Goal: Task Accomplishment & Management: Manage account settings

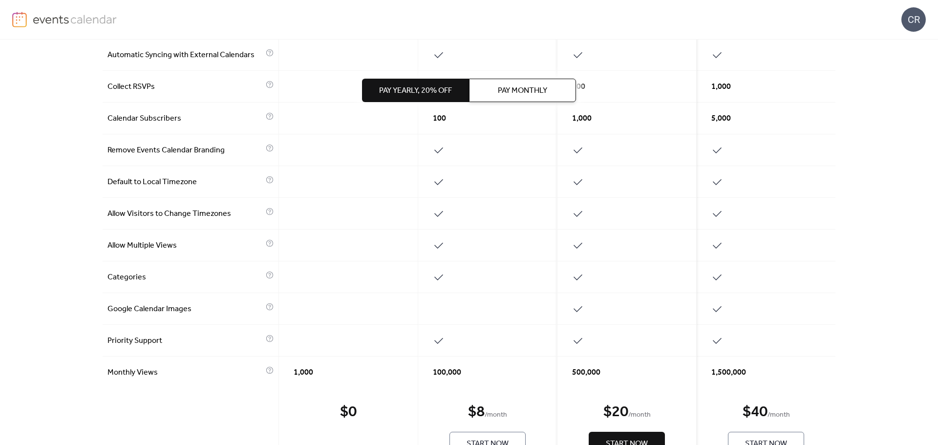
scroll to position [390, 0]
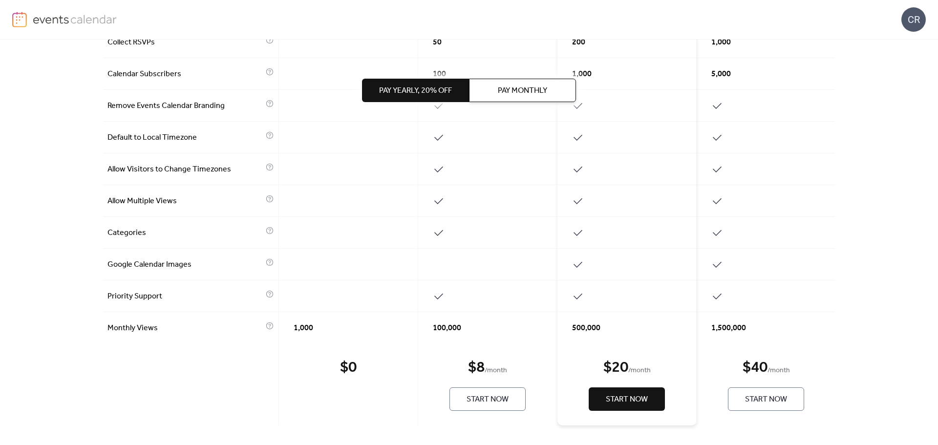
click at [414, 88] on span "Pay Yearly, 20% off" at bounding box center [415, 91] width 73 height 12
click at [476, 88] on button "Pay Monthly" at bounding box center [522, 90] width 107 height 23
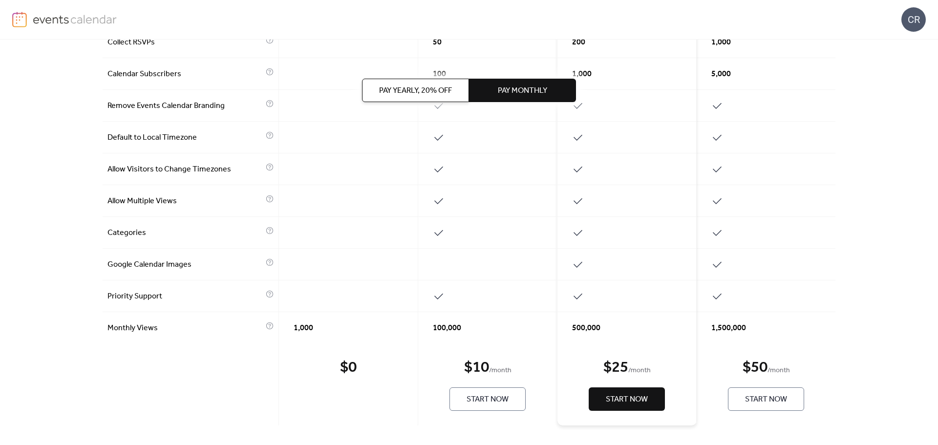
click at [440, 91] on span "Pay Yearly, 20% off" at bounding box center [415, 91] width 73 height 12
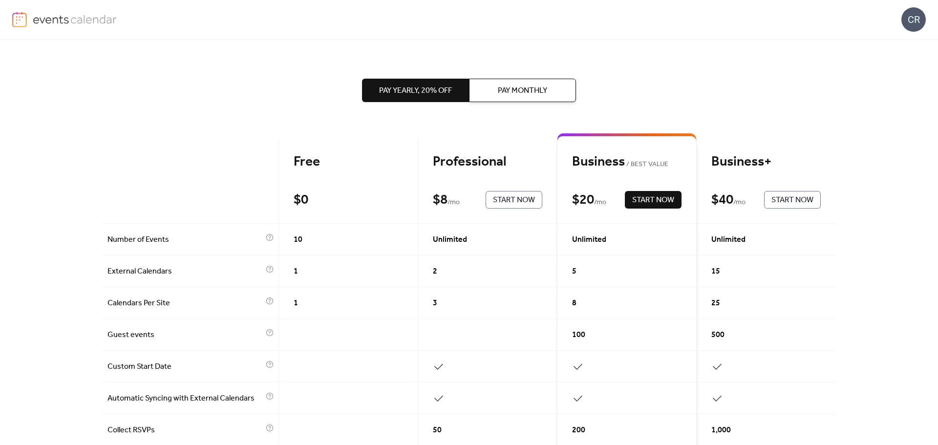
scroll to position [0, 0]
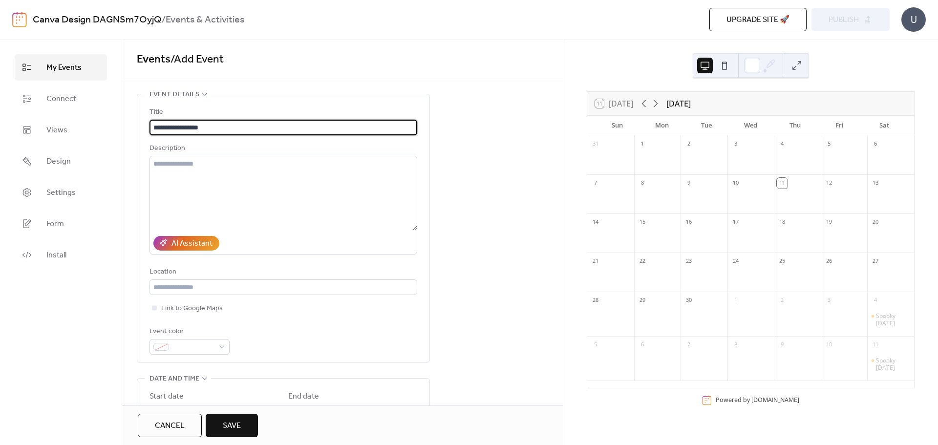
click at [395, 131] on input "**********" at bounding box center [283, 128] width 268 height 16
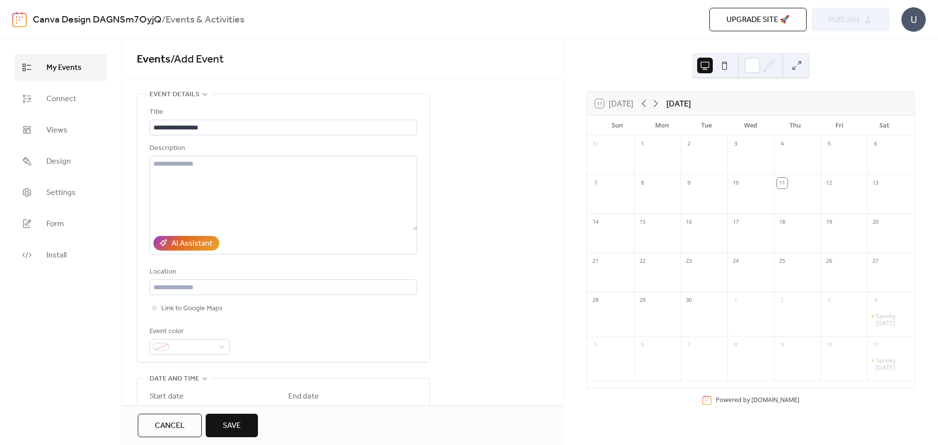
drag, startPoint x: 759, startPoint y: 22, endPoint x: 678, endPoint y: 21, distance: 81.1
click at [678, 21] on div "Upgrade site 🚀 Preview Publish" at bounding box center [685, 19] width 410 height 23
click at [44, 134] on link "Views" at bounding box center [61, 130] width 92 height 26
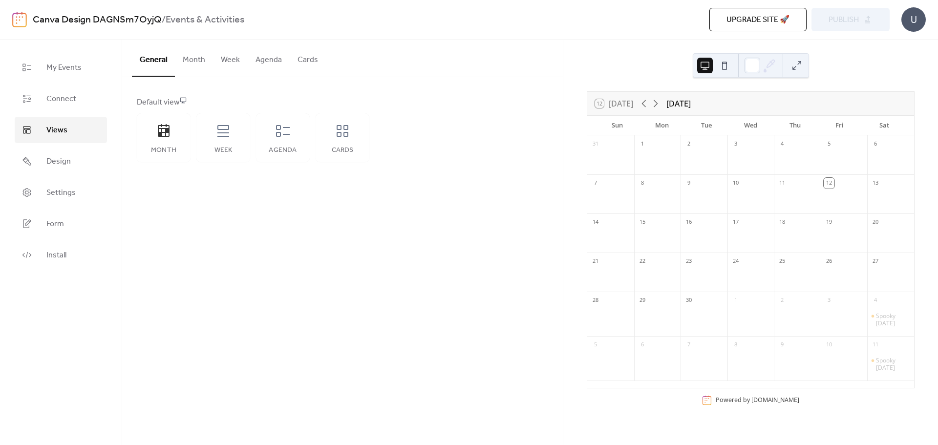
click at [259, 61] on button "Agenda" at bounding box center [269, 58] width 42 height 36
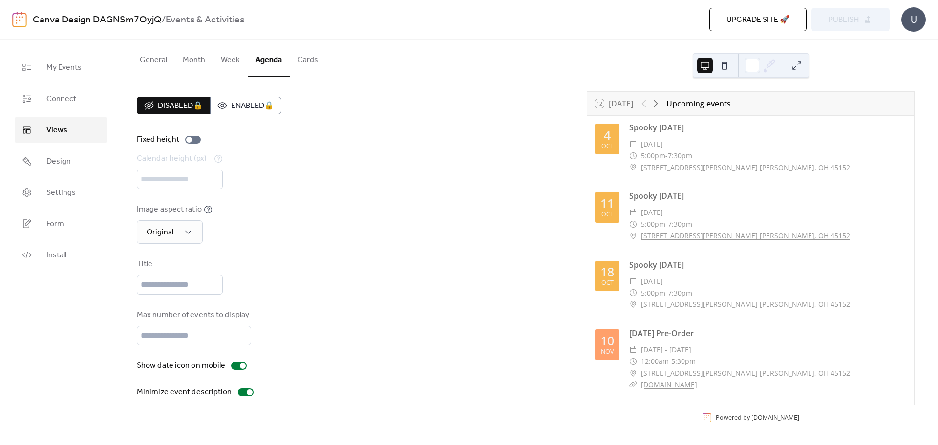
click at [314, 61] on button "Cards" at bounding box center [308, 58] width 36 height 36
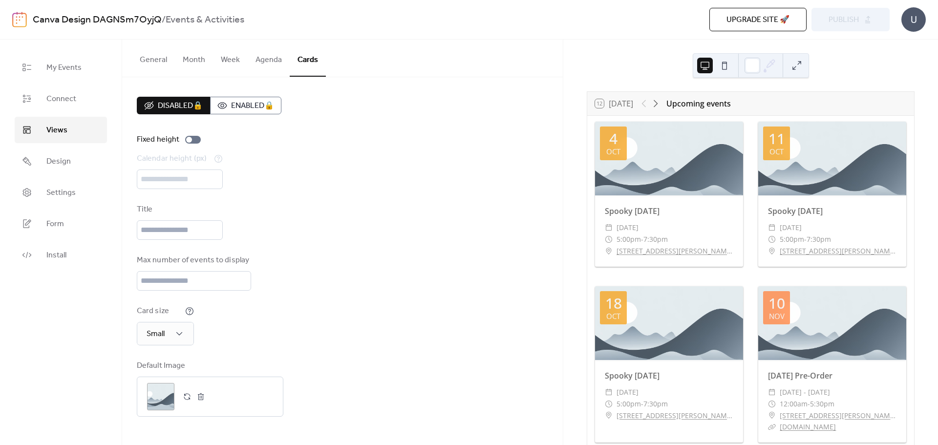
click at [261, 57] on button "Agenda" at bounding box center [269, 58] width 42 height 36
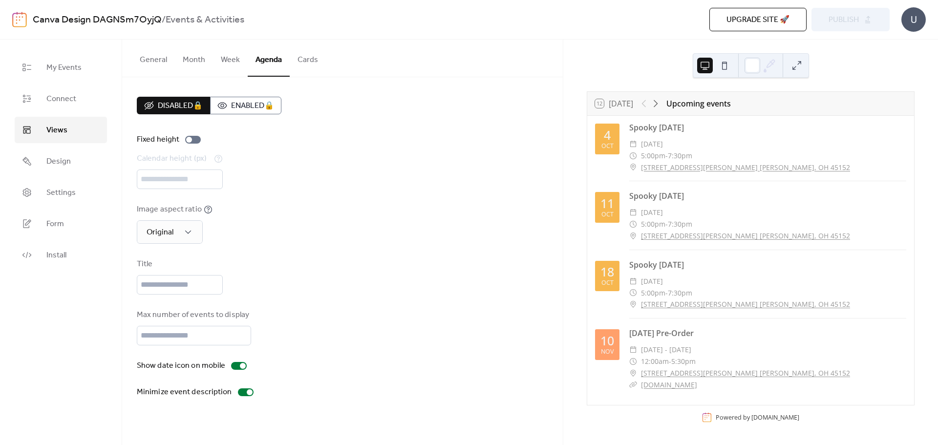
click at [233, 61] on button "Week" at bounding box center [230, 58] width 35 height 36
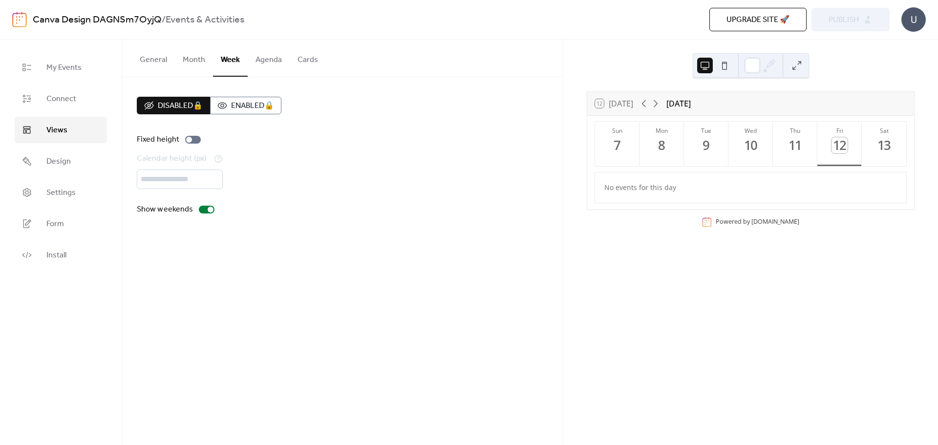
click at [267, 63] on button "Agenda" at bounding box center [269, 58] width 42 height 36
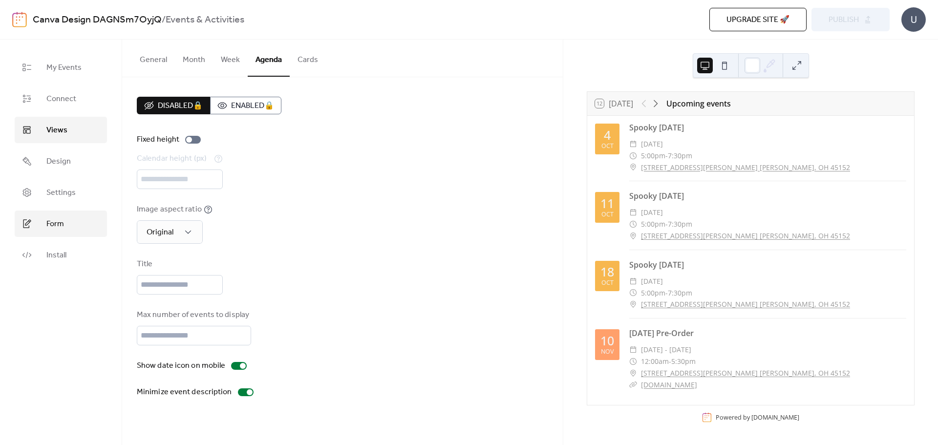
click at [62, 221] on span "Form" at bounding box center [55, 224] width 18 height 12
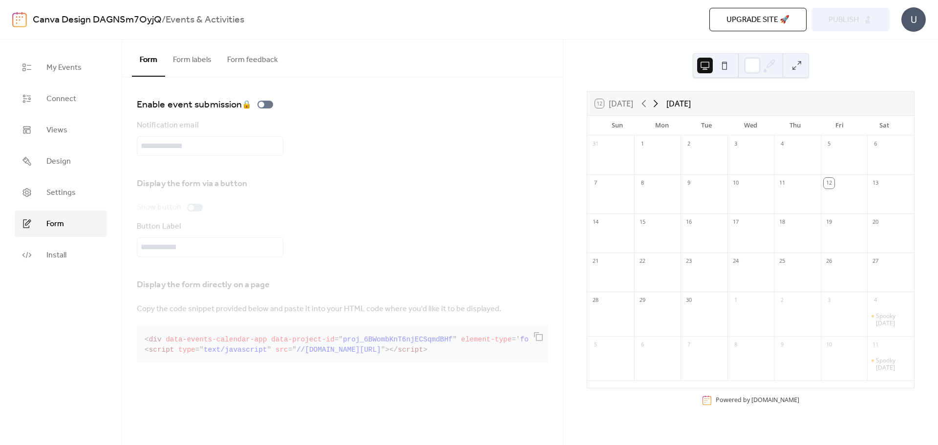
click at [654, 107] on icon at bounding box center [656, 104] width 12 height 12
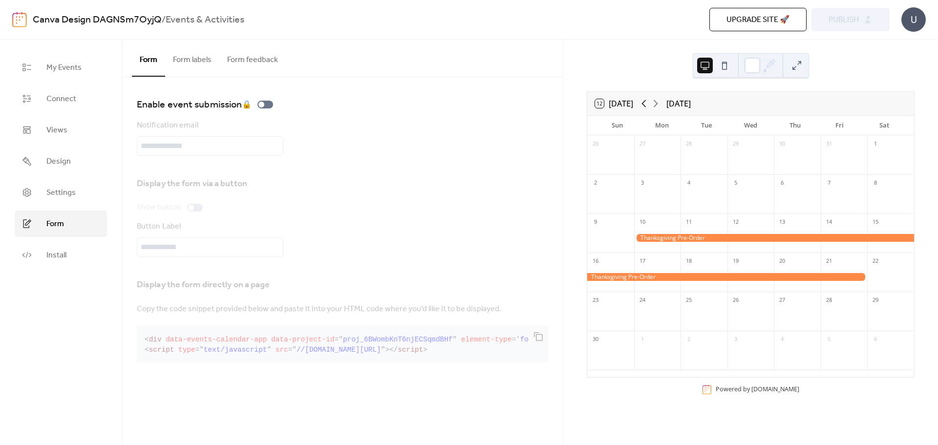
click at [643, 106] on icon at bounding box center [644, 104] width 12 height 12
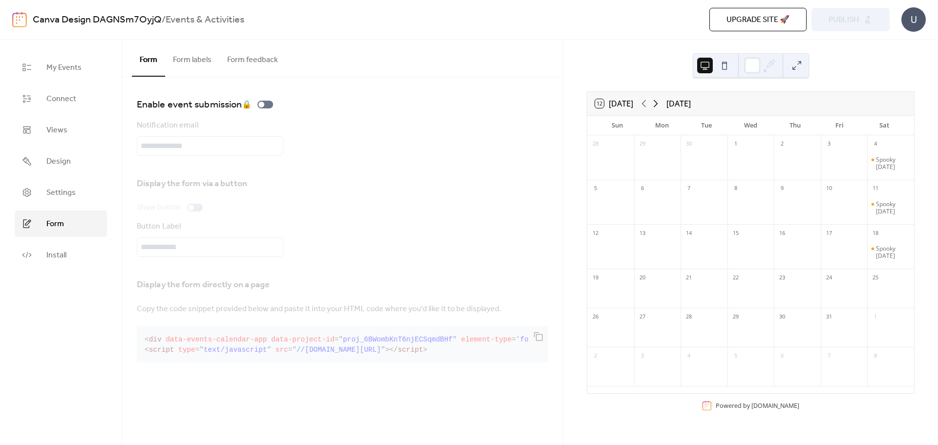
click at [660, 105] on icon at bounding box center [656, 104] width 12 height 12
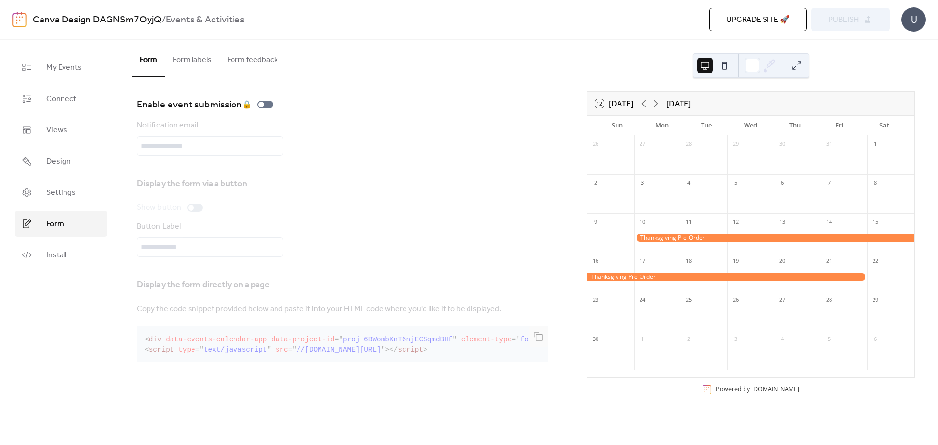
click at [671, 238] on div at bounding box center [774, 238] width 280 height 8
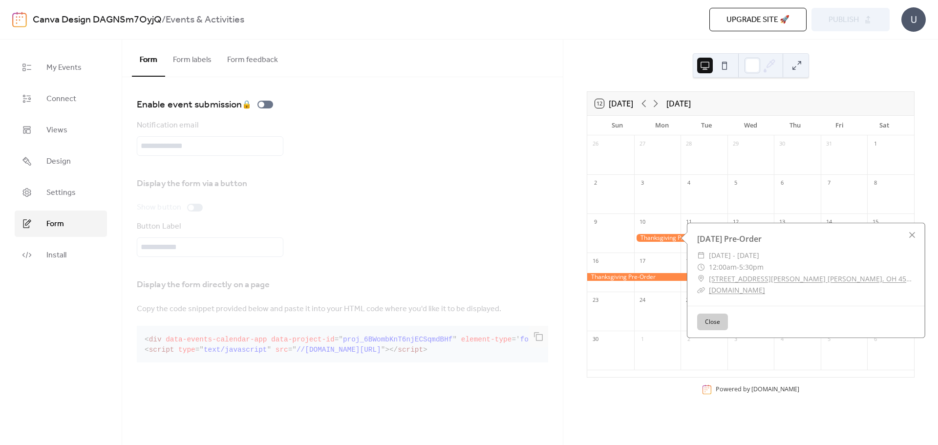
click at [532, 217] on div "Display the form via a button Show button Button Label" at bounding box center [342, 213] width 411 height 86
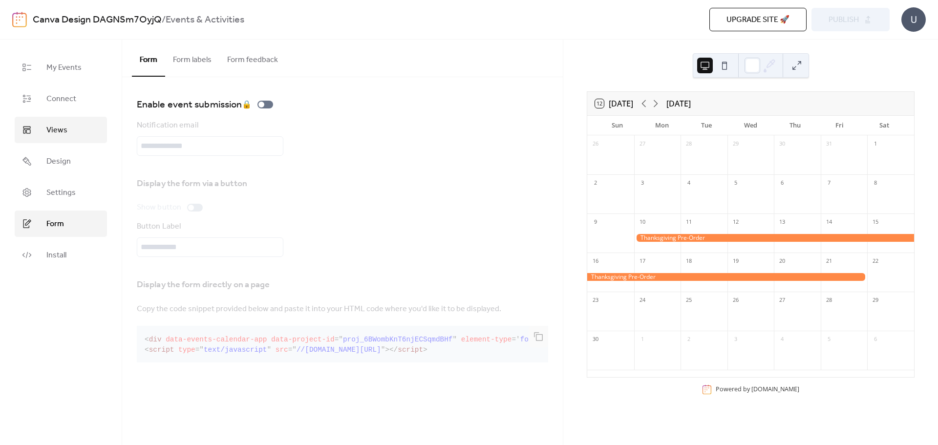
click at [73, 136] on link "Views" at bounding box center [61, 130] width 92 height 26
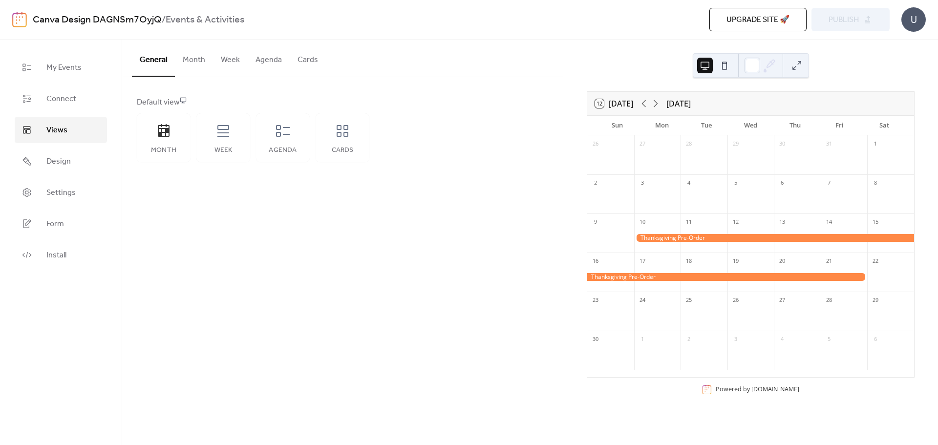
click at [194, 60] on button "Month" at bounding box center [194, 58] width 38 height 36
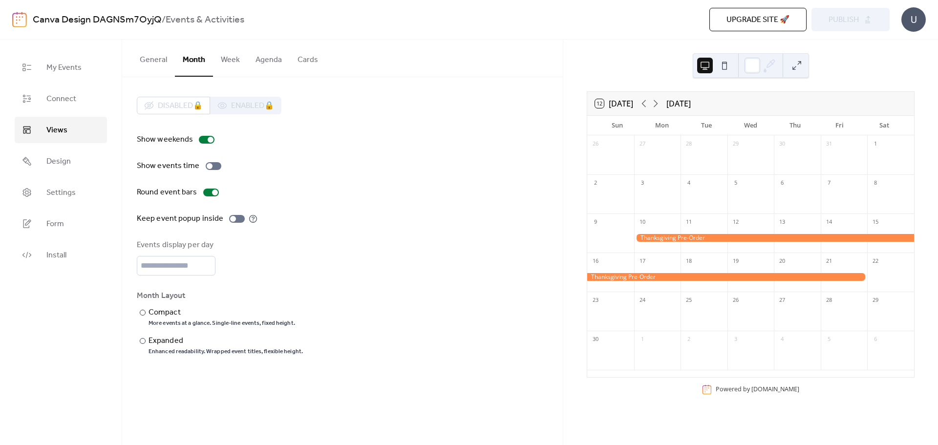
click at [231, 57] on button "Week" at bounding box center [230, 58] width 35 height 36
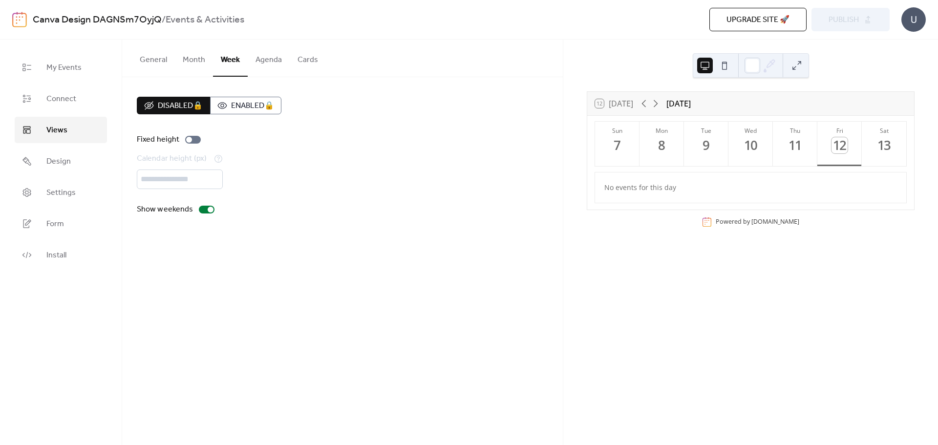
click at [273, 62] on button "Agenda" at bounding box center [269, 58] width 42 height 36
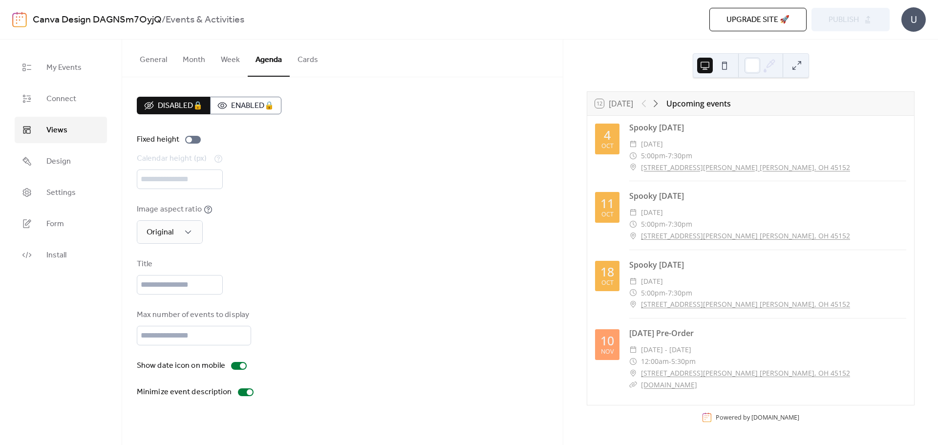
click at [308, 60] on button "Cards" at bounding box center [308, 58] width 36 height 36
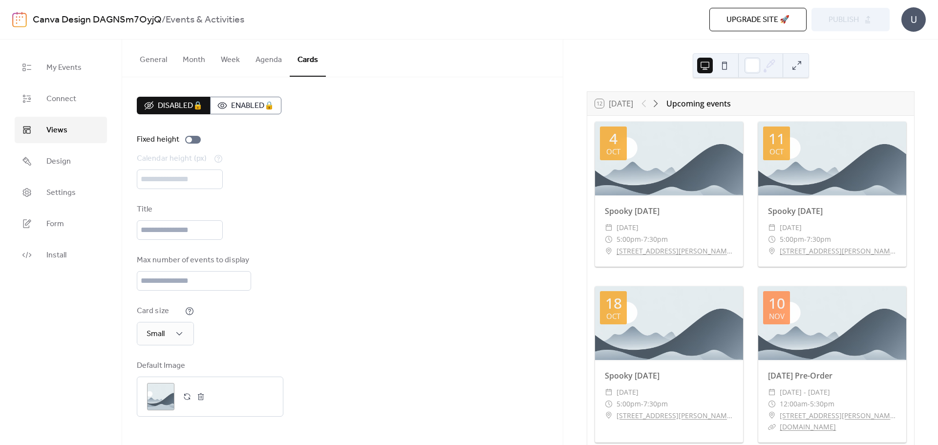
click at [190, 61] on button "Month" at bounding box center [194, 58] width 38 height 36
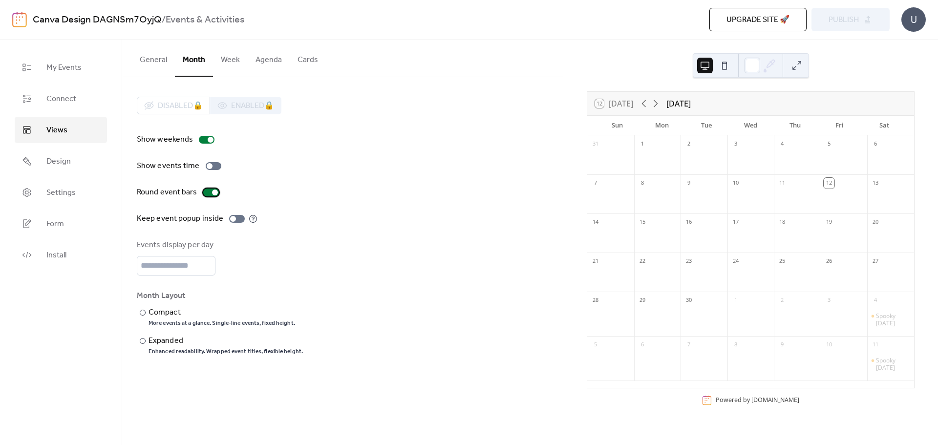
click at [212, 190] on div at bounding box center [215, 192] width 6 height 6
click at [656, 102] on icon at bounding box center [656, 104] width 12 height 12
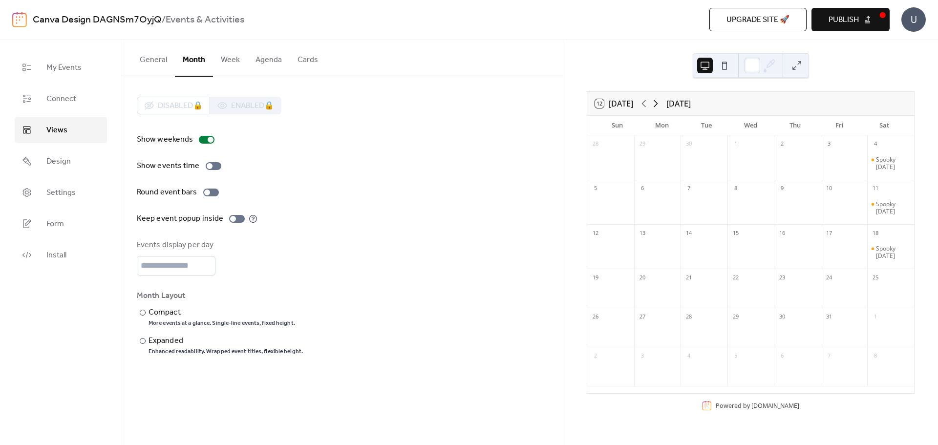
click at [656, 102] on icon at bounding box center [656, 104] width 12 height 12
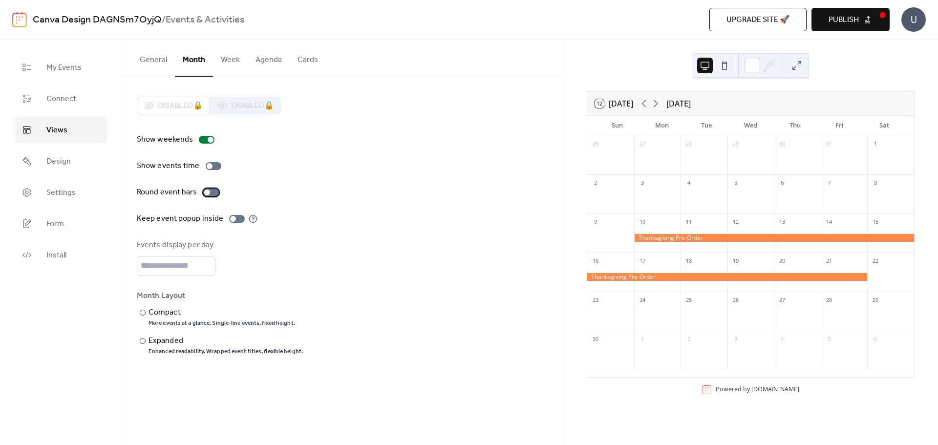
click at [209, 191] on div at bounding box center [211, 193] width 16 height 8
click at [184, 267] on input "*" at bounding box center [176, 266] width 79 height 20
drag, startPoint x: 169, startPoint y: 267, endPoint x: 138, endPoint y: 266, distance: 30.8
click at [138, 266] on input "*" at bounding box center [176, 266] width 79 height 20
type input "**"
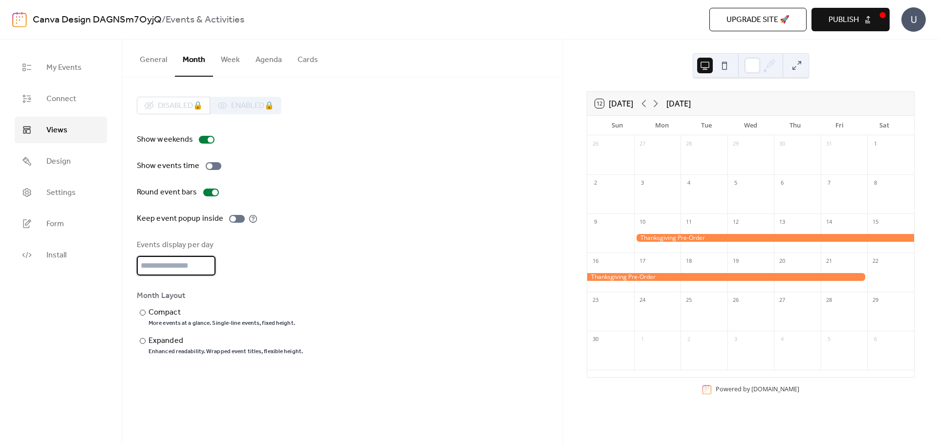
click at [288, 266] on div "Events display per day **" at bounding box center [342, 257] width 411 height 36
click at [646, 101] on icon at bounding box center [644, 103] width 4 height 7
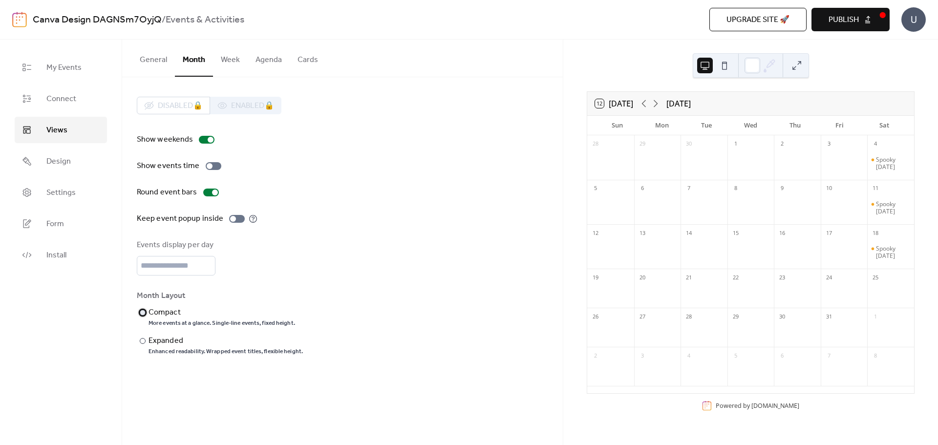
click at [167, 314] on div "Compact" at bounding box center [220, 313] width 145 height 12
click at [160, 338] on div "Expanded" at bounding box center [224, 341] width 152 height 12
click at [233, 219] on div at bounding box center [237, 219] width 16 height 8
click at [885, 208] on div "Spooky Saturday" at bounding box center [893, 207] width 34 height 15
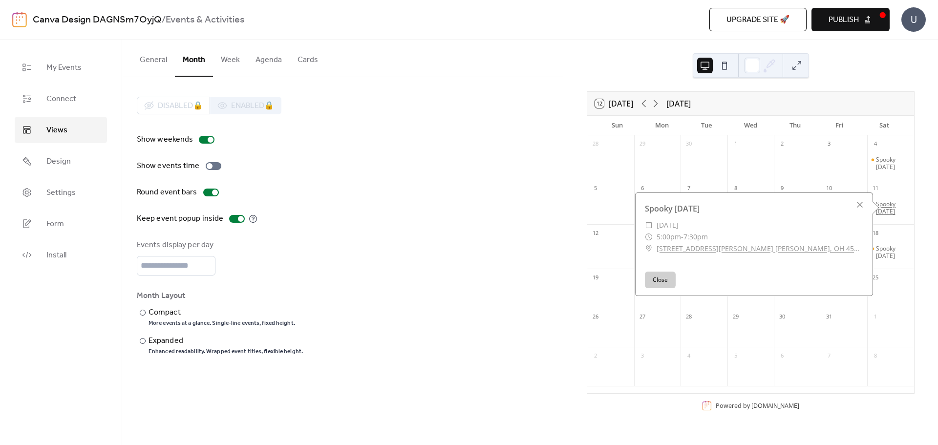
click at [885, 208] on div "Spooky Saturday" at bounding box center [893, 207] width 34 height 15
click at [238, 218] on div at bounding box center [241, 219] width 6 height 6
click at [877, 208] on div "Spooky Saturday" at bounding box center [893, 207] width 34 height 15
click at [234, 216] on div at bounding box center [237, 219] width 16 height 8
click at [211, 163] on div at bounding box center [214, 166] width 16 height 8
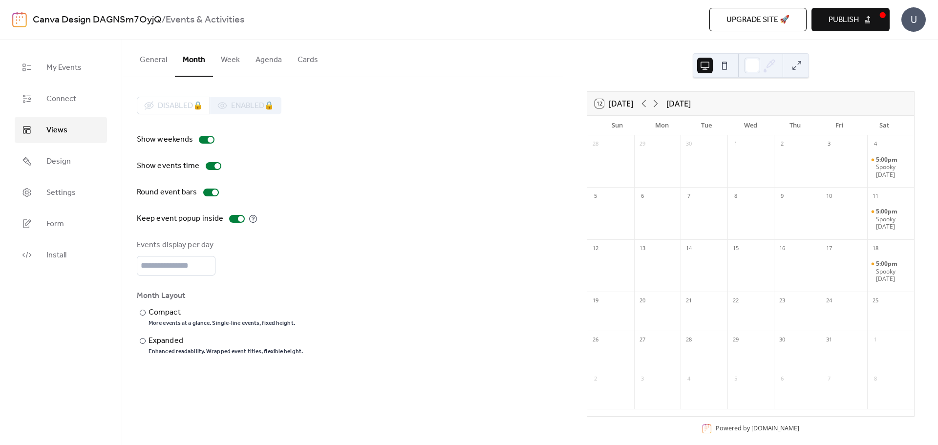
click at [159, 59] on button "General" at bounding box center [153, 58] width 43 height 36
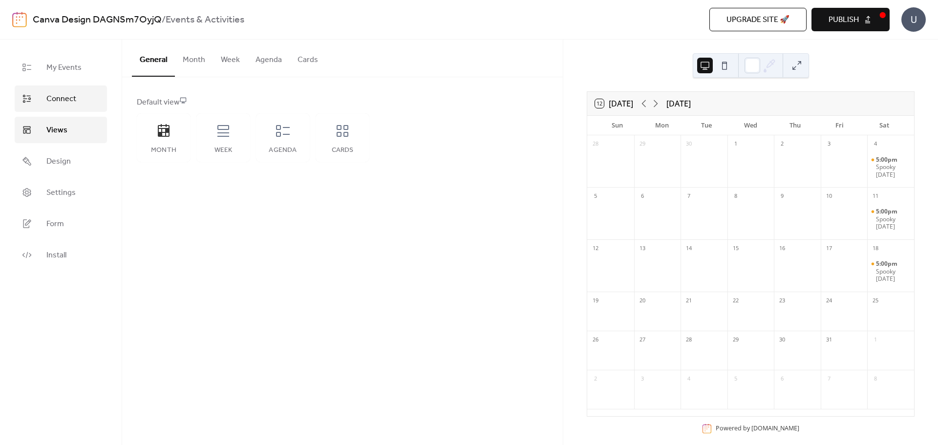
click at [72, 99] on span "Connect" at bounding box center [61, 99] width 30 height 12
